Goal: Task Accomplishment & Management: Use online tool/utility

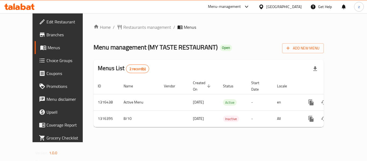
click at [46, 63] on span "Choice Groups" at bounding box center [67, 60] width 43 height 6
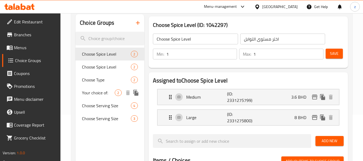
scroll to position [54, 0]
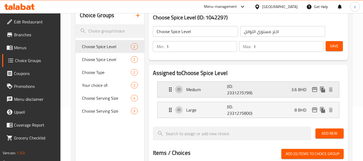
click at [207, 90] on p "Medium" at bounding box center [206, 89] width 41 height 6
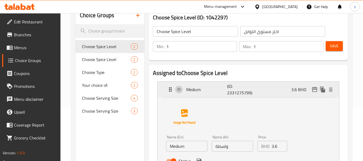
click at [207, 90] on p "Medium" at bounding box center [206, 89] width 41 height 6
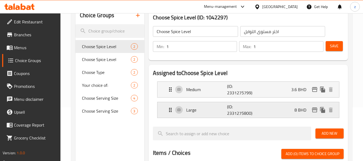
click at [212, 106] on div "Large (ID: 2331275800) 8 BHD" at bounding box center [249, 110] width 165 height 16
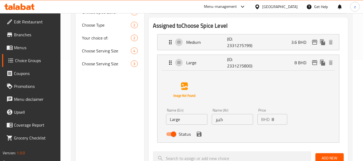
scroll to position [107, 0]
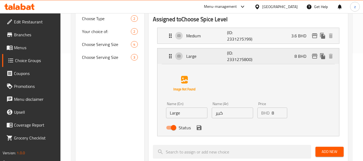
click at [200, 56] on p "Large" at bounding box center [206, 56] width 41 height 6
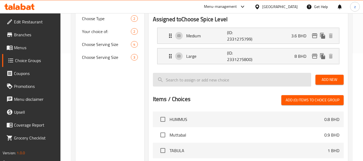
click at [202, 82] on input "search" at bounding box center [232, 80] width 158 height 14
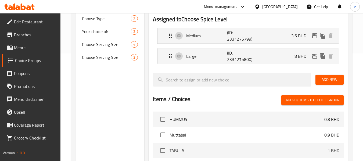
click at [137, 87] on div "Choice Groups Choose Spice Level 2 Choose Spice Level 2 Choose Type 2 Your choi…" at bounding box center [109, 101] width 68 height 297
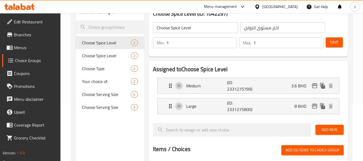
scroll to position [54, 0]
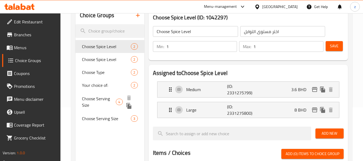
click at [105, 101] on span "Choose Serving Size" at bounding box center [99, 101] width 34 height 13
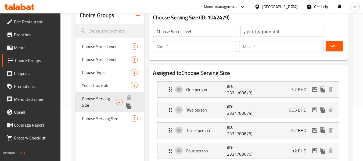
type input "Choose Serving Size"
type input "اختر حجم الكمية"
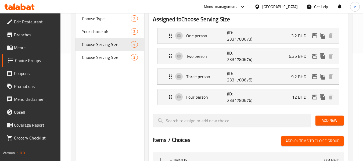
scroll to position [81, 0]
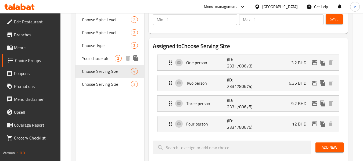
click at [95, 60] on span "Your choice of:" at bounding box center [98, 58] width 33 height 6
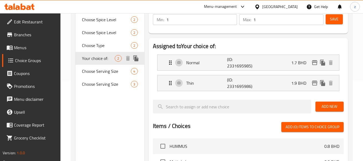
type input "Your choice of:"
type input "اختيارك من:"
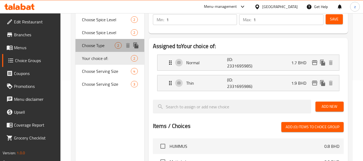
click at [96, 47] on span "Choose Type" at bounding box center [98, 45] width 33 height 6
type input "Choose Type"
type input "اختر النوع"
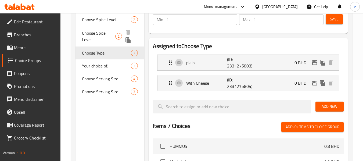
click at [100, 36] on span "Choose Spice Level" at bounding box center [98, 36] width 33 height 13
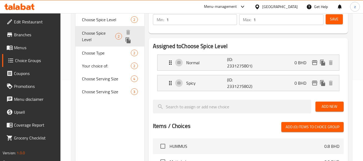
type input "Choose Spice Level"
type input "اختر مستوى التوابل"
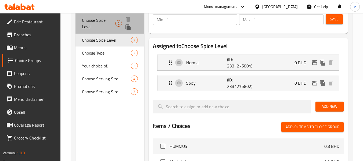
click at [97, 23] on span "Choose Spice Level" at bounding box center [98, 23] width 33 height 13
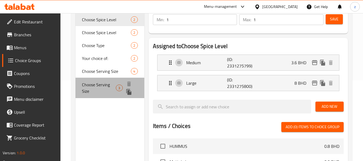
click at [103, 88] on span "Choose Serving Size" at bounding box center [99, 87] width 34 height 13
type input "Choose Serving Size"
type input "اختر حجم الكمية"
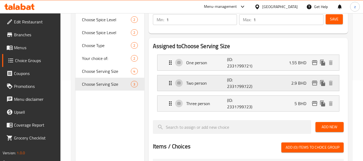
click at [214, 89] on div "Two person (ID: 2331799722) 2.9 BHD" at bounding box center [249, 83] width 165 height 16
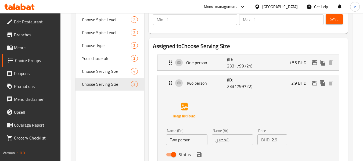
click at [209, 70] on div "One person (ID: 2331799721) 1.55 BHD Name (En) One person Name (En) Name (Ar) ش…" at bounding box center [248, 63] width 182 height 16
click at [194, 66] on p "One person" at bounding box center [206, 62] width 41 height 6
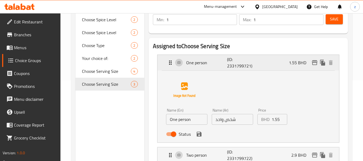
click at [196, 64] on p "One person" at bounding box center [206, 62] width 41 height 6
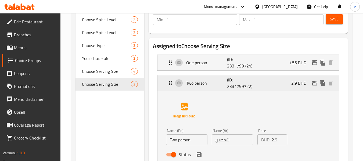
click at [202, 86] on p "Two person" at bounding box center [206, 83] width 41 height 6
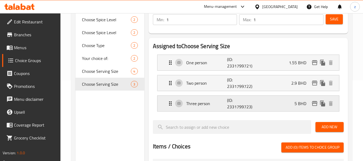
click at [207, 104] on p "Three person" at bounding box center [206, 103] width 41 height 6
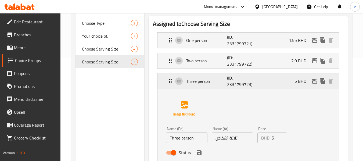
scroll to position [107, 0]
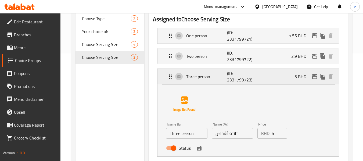
click at [197, 77] on p "Three person" at bounding box center [206, 76] width 41 height 6
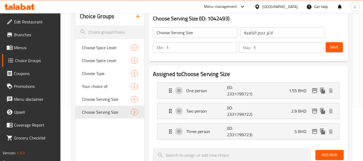
scroll to position [0, 0]
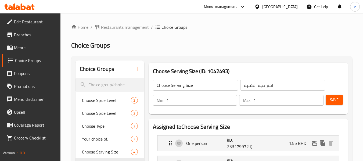
click at [115, 29] on span "Restaurants management" at bounding box center [125, 27] width 48 height 6
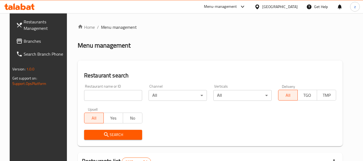
click at [237, 9] on div "Menu-management" at bounding box center [220, 6] width 33 height 6
